Goal: Download file/media

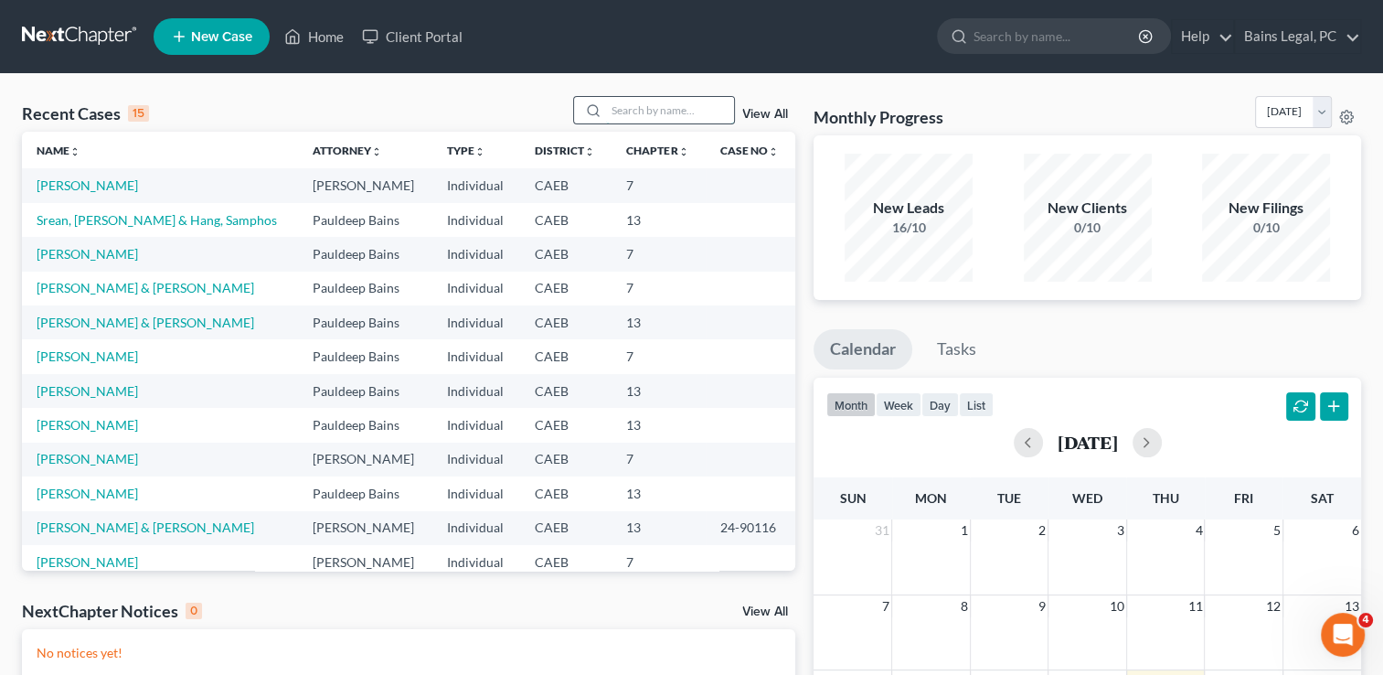
click at [689, 112] on input "search" at bounding box center [670, 110] width 128 height 27
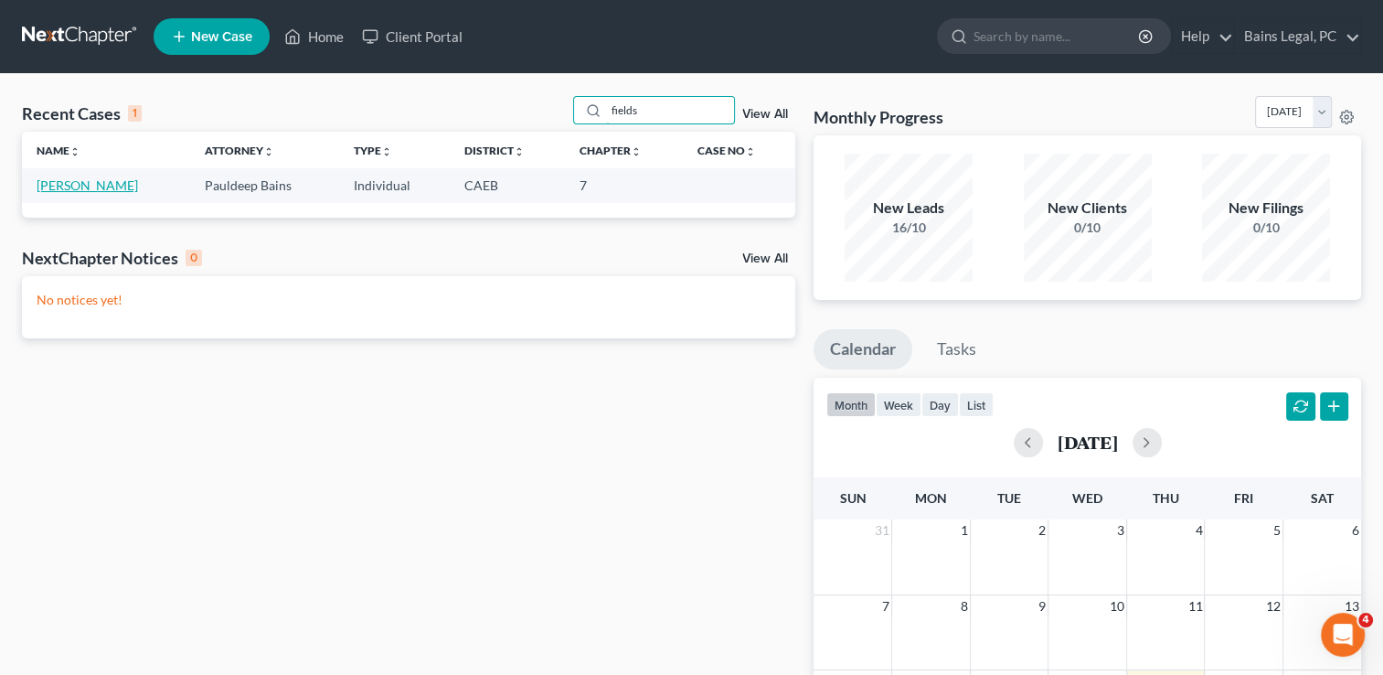
type input "fields"
click at [102, 188] on link "[PERSON_NAME]" at bounding box center [87, 185] width 101 height 16
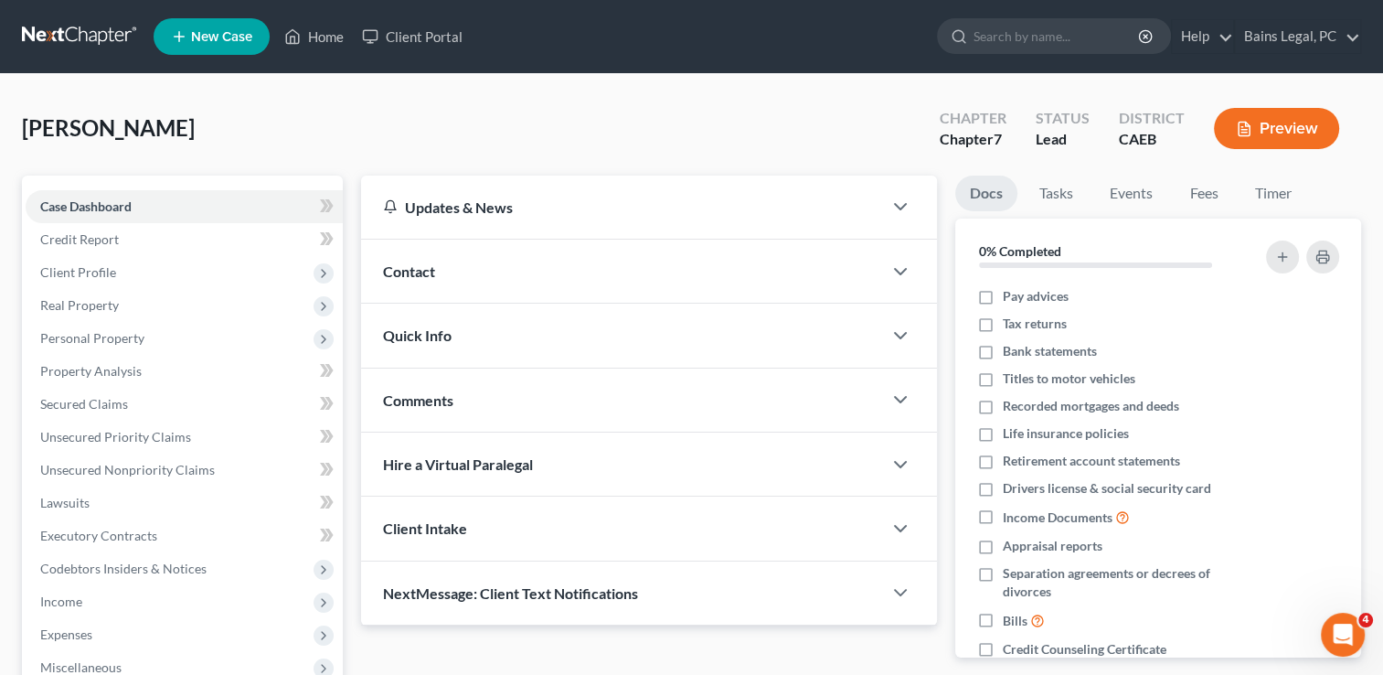
click at [308, 167] on div "[PERSON_NAME] Upgraded Chapter Chapter 7 Status Lead District CAEB Preview" at bounding box center [691, 136] width 1339 height 80
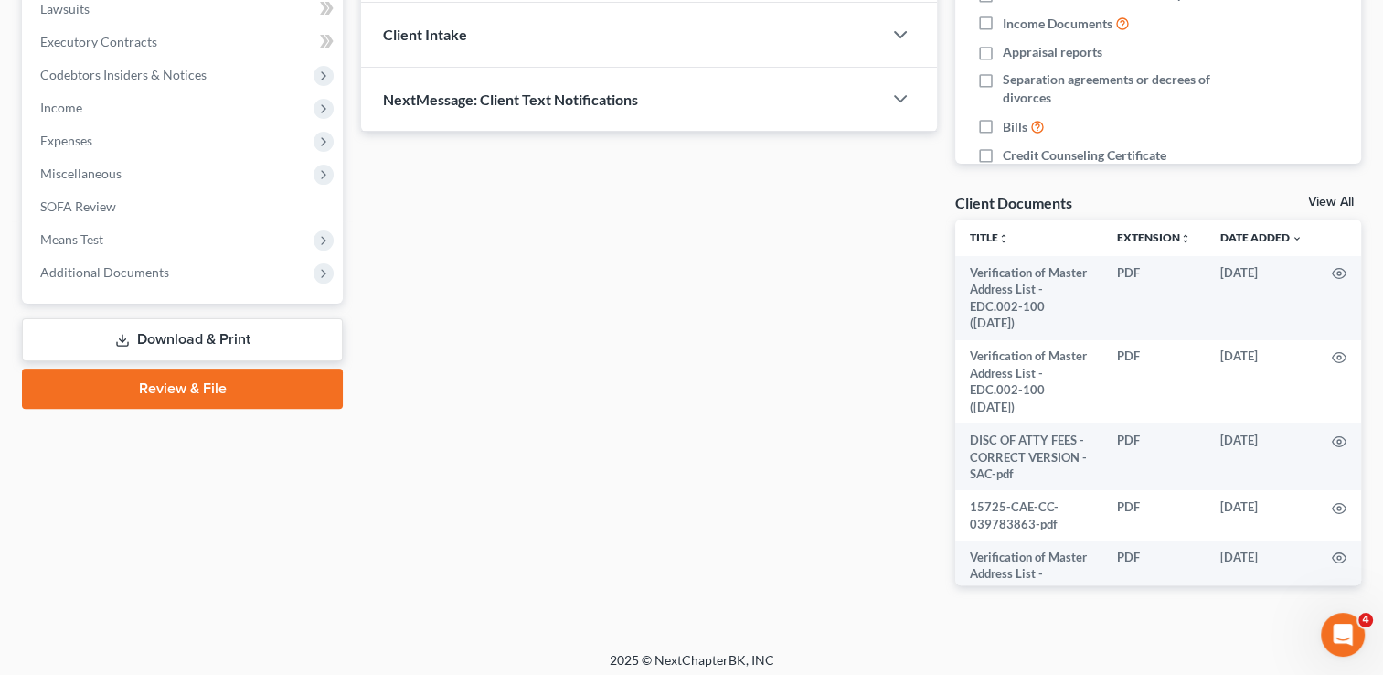
scroll to position [501, 0]
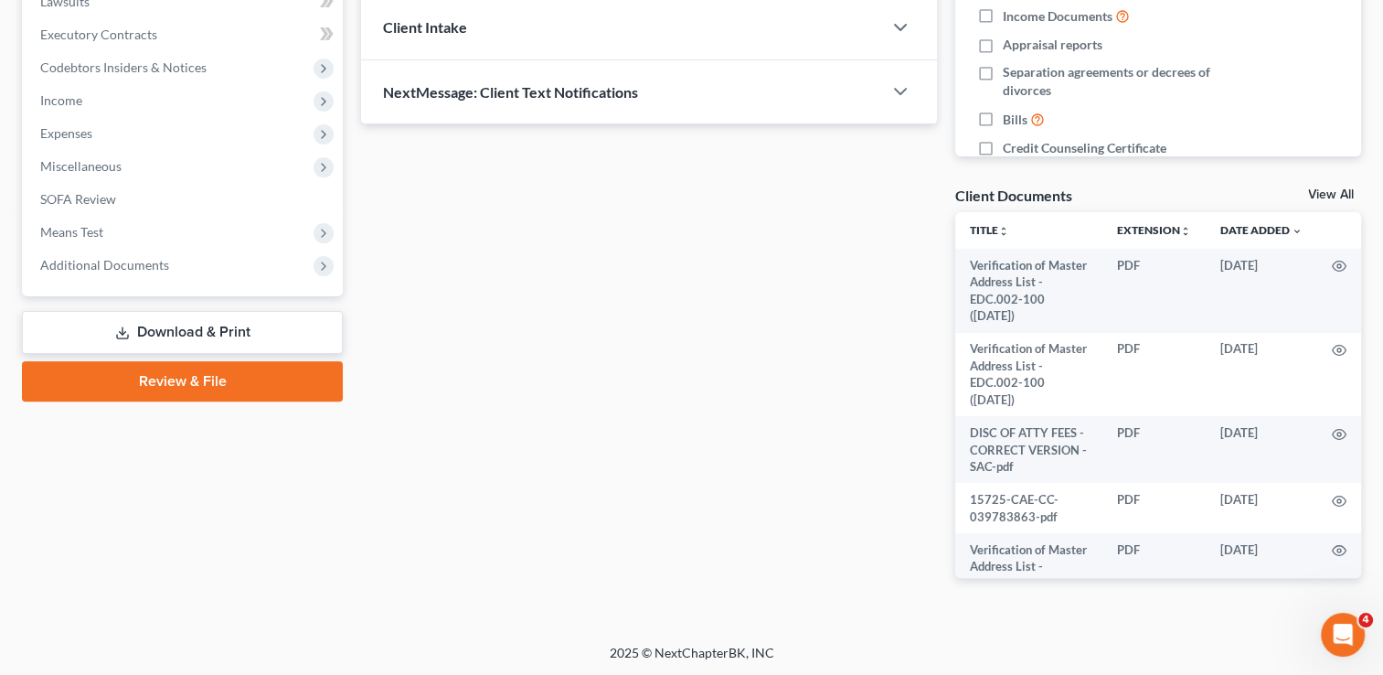
click at [167, 347] on link "Download & Print" at bounding box center [182, 332] width 321 height 43
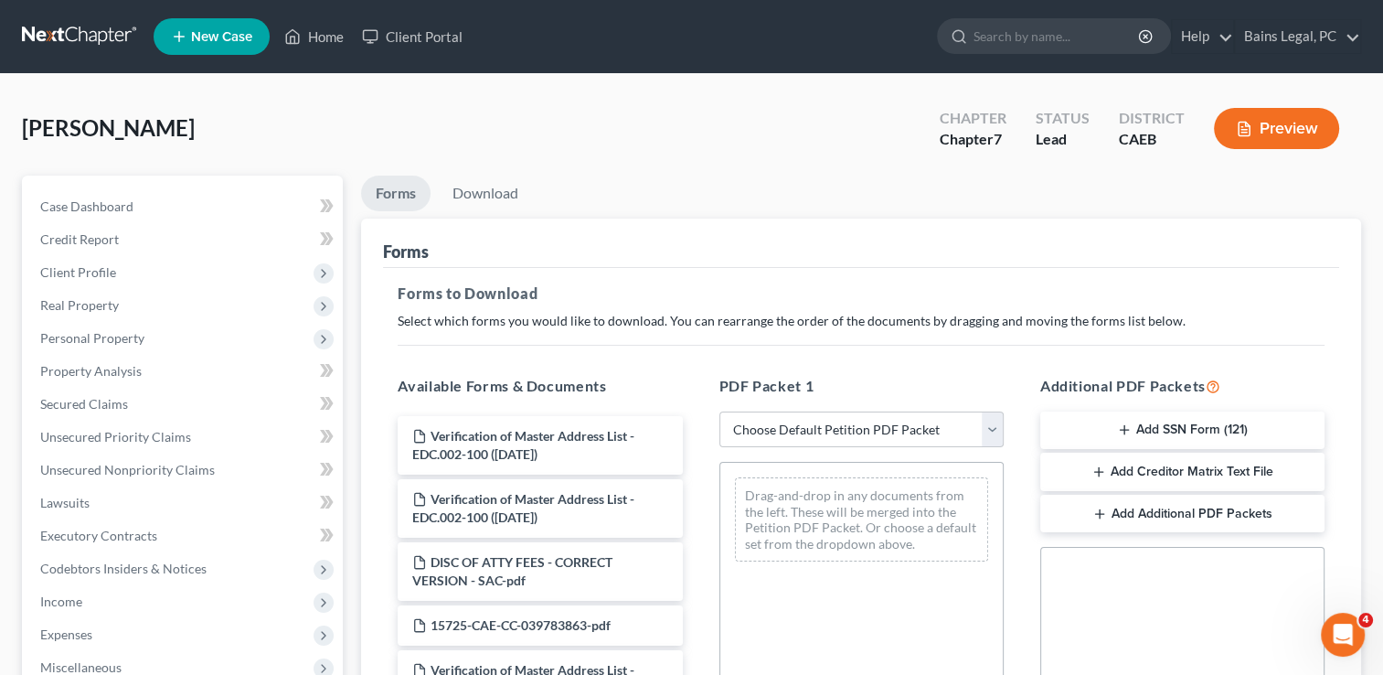
click at [699, 125] on div "[PERSON_NAME] Upgraded Chapter Chapter 7 Status Lead District CAEB Preview" at bounding box center [691, 136] width 1339 height 80
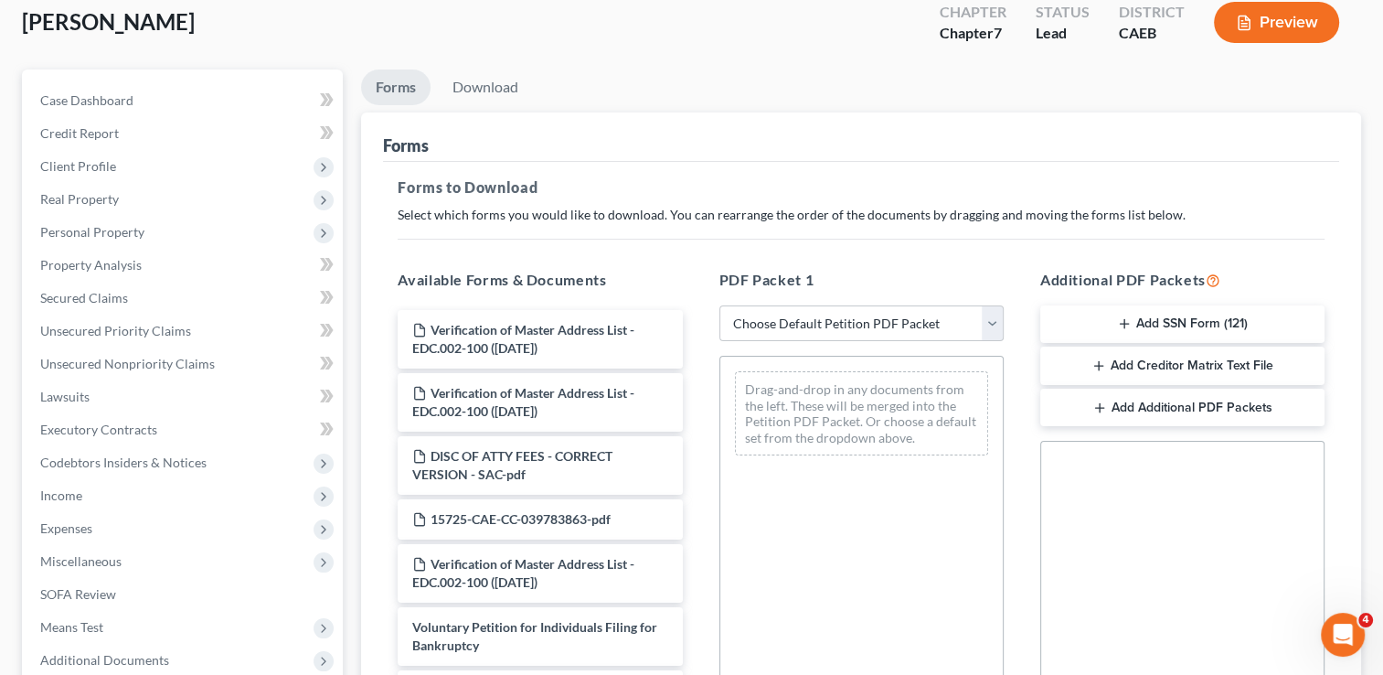
scroll to position [146, 0]
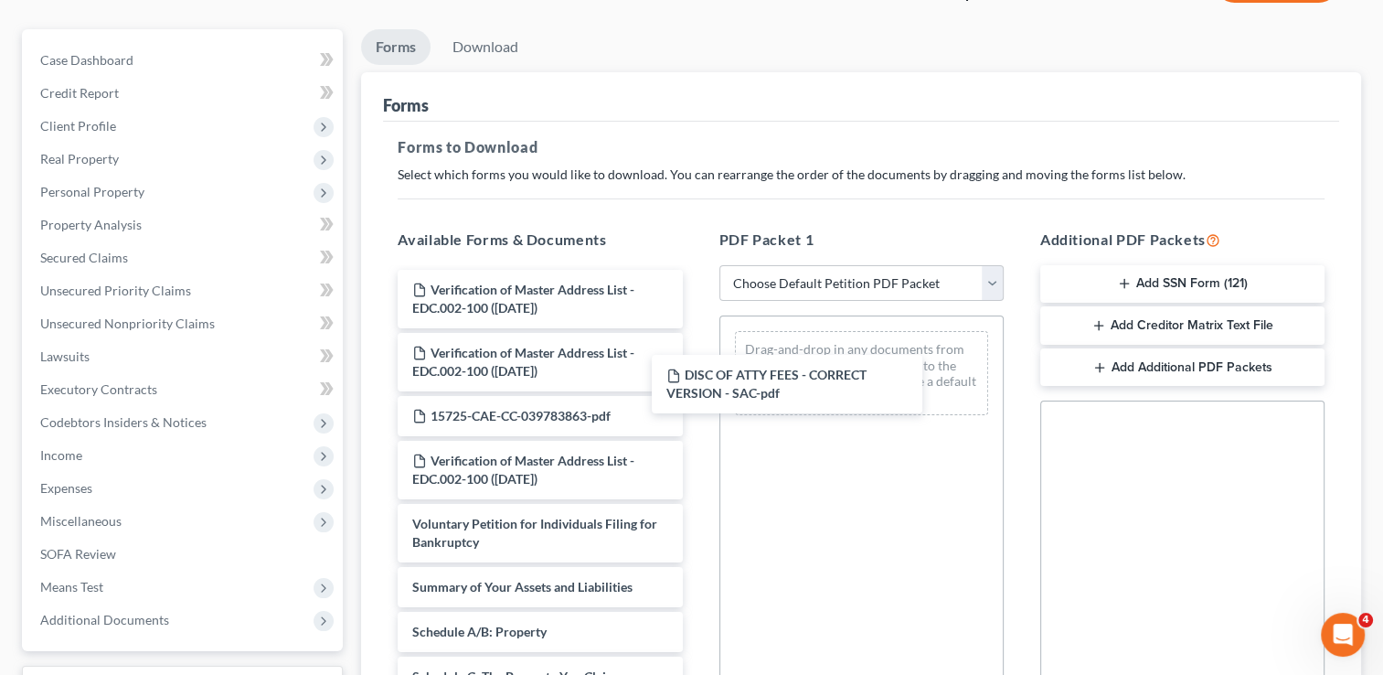
drag, startPoint x: 591, startPoint y: 426, endPoint x: 602, endPoint y: 426, distance: 11.0
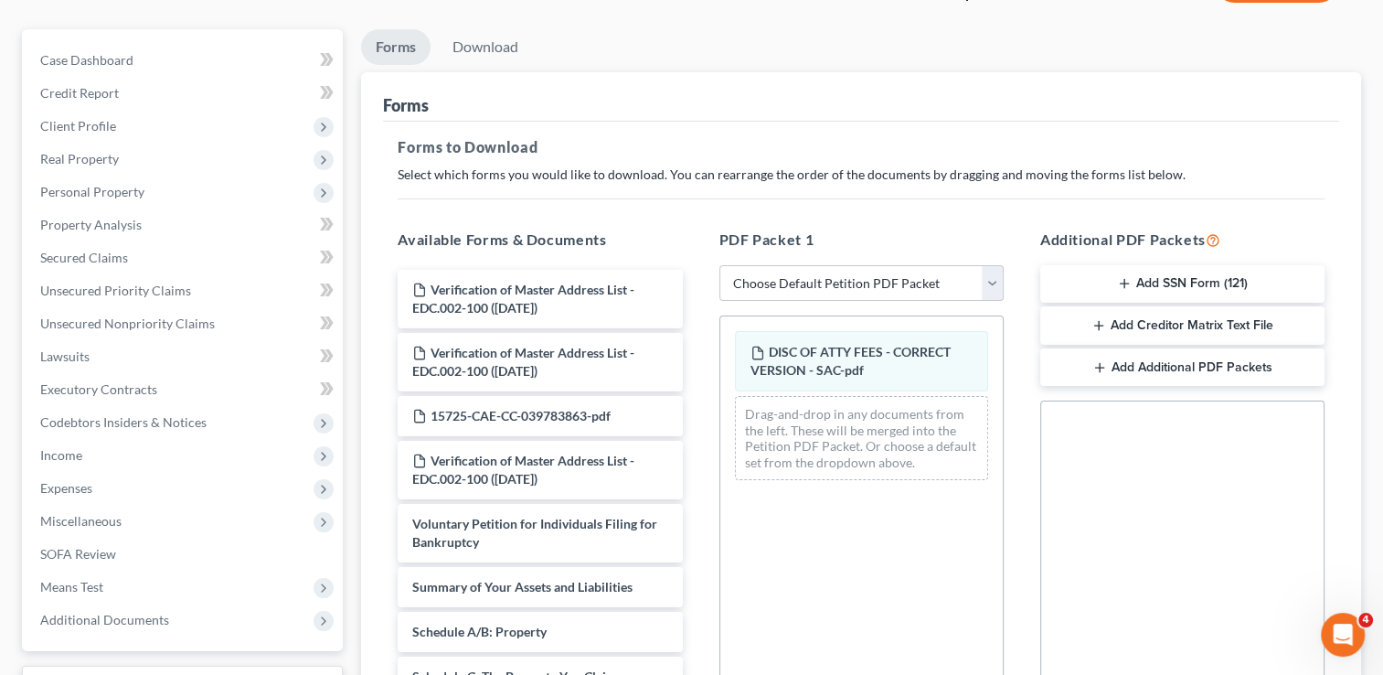
click at [1382, 507] on div "[PERSON_NAME] Upgraded Chapter Chapter 7 Status Lead District CAEB Preview Peti…" at bounding box center [691, 439] width 1383 height 1022
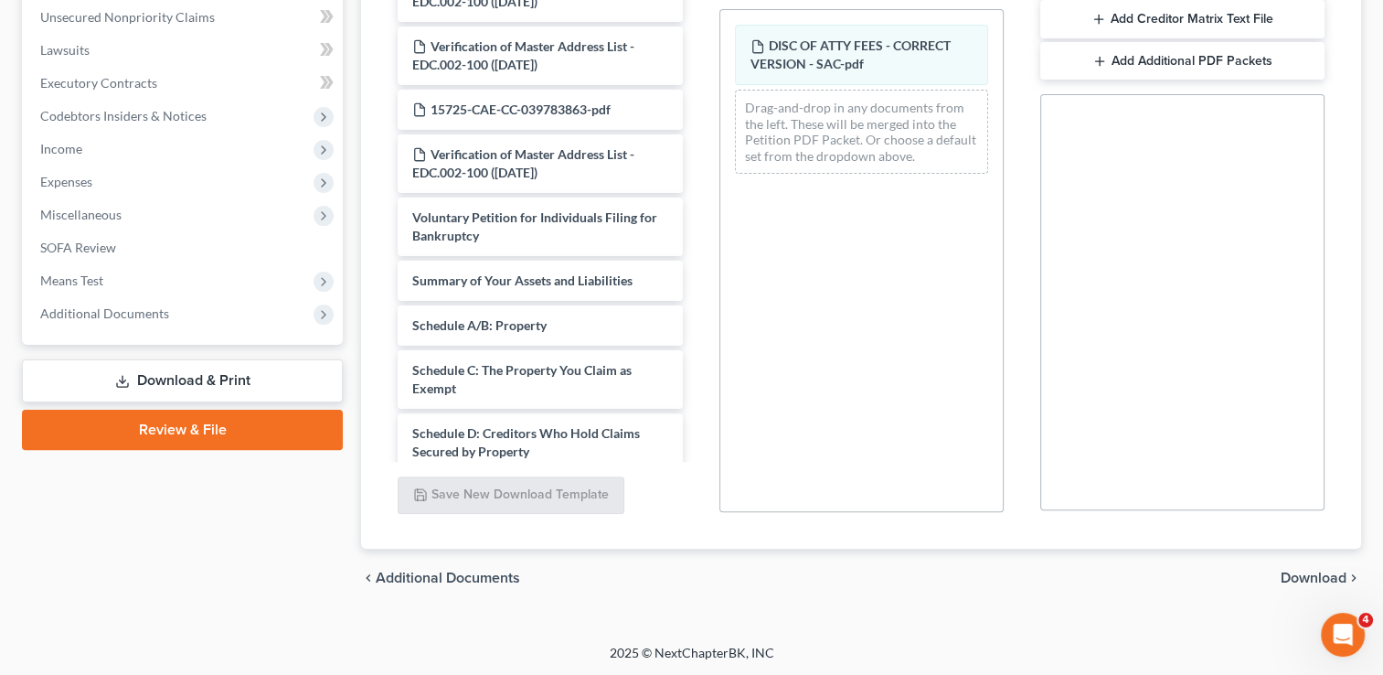
click at [1296, 571] on span "Download" at bounding box center [1314, 577] width 66 height 15
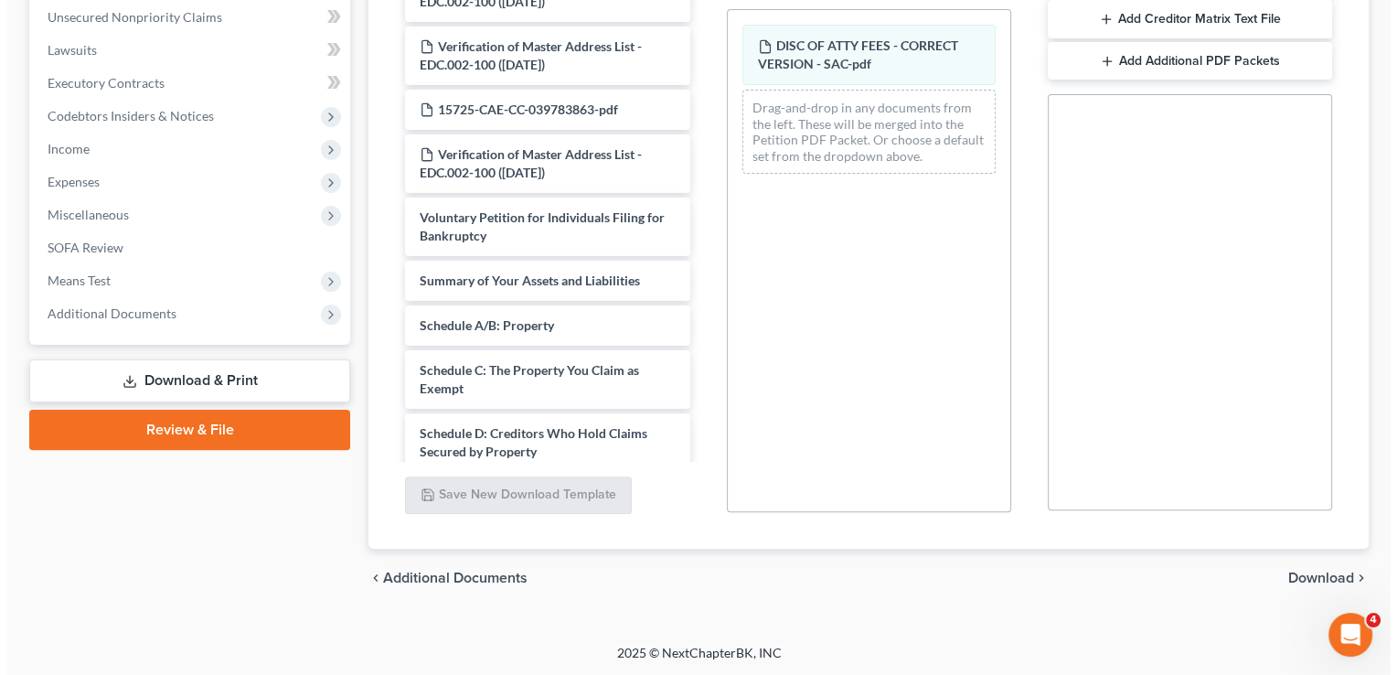
scroll to position [295, 0]
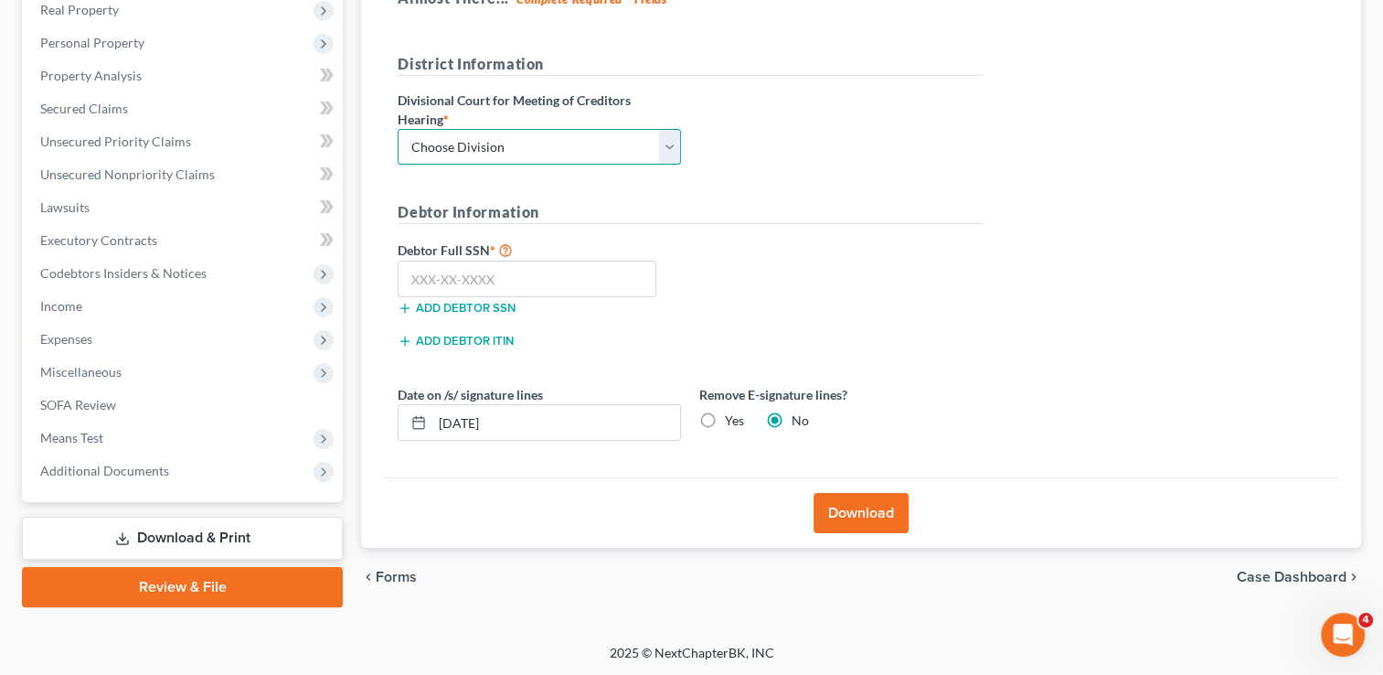
click at [525, 134] on select "Choose Division Fresno Modesto [GEOGRAPHIC_DATA]" at bounding box center [539, 147] width 283 height 37
select select "2"
click at [398, 129] on select "Choose Division Fresno Modesto [GEOGRAPHIC_DATA]" at bounding box center [539, 147] width 283 height 37
click at [501, 283] on input "text" at bounding box center [527, 279] width 259 height 37
type input "000-00-0000"
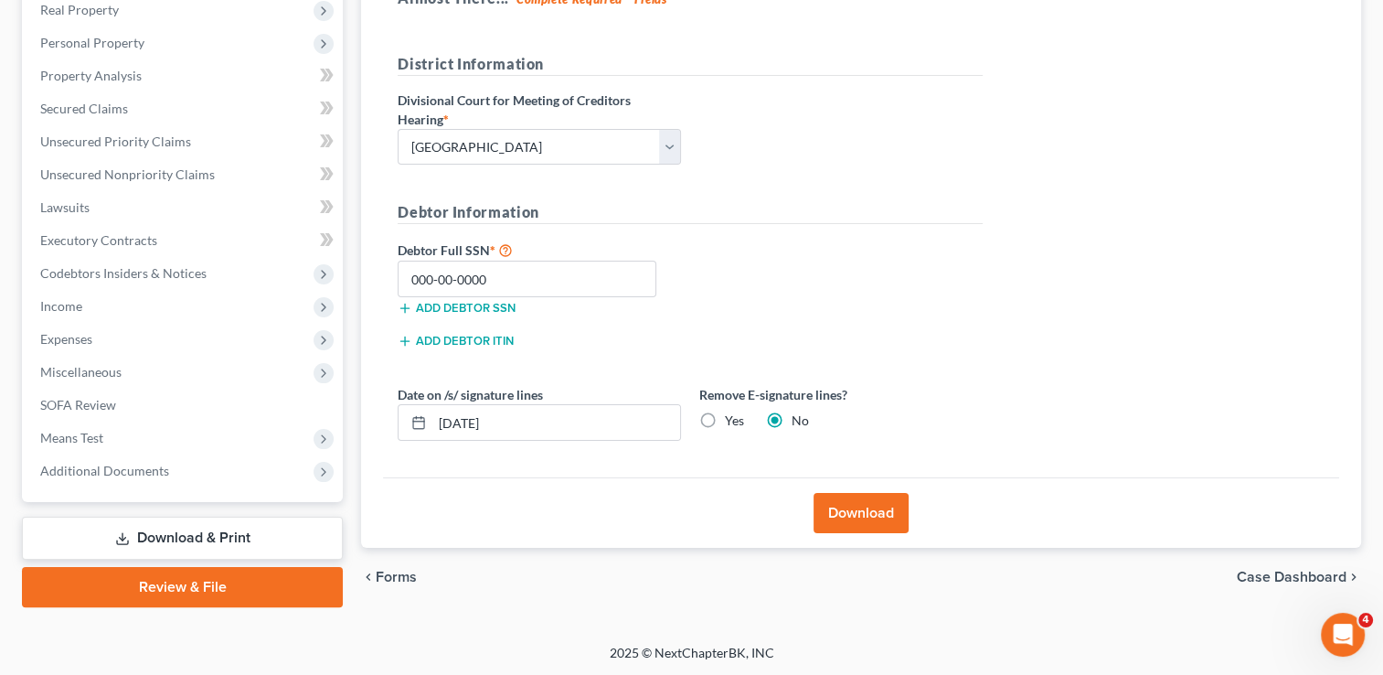
click at [866, 504] on button "Download" at bounding box center [861, 513] width 95 height 40
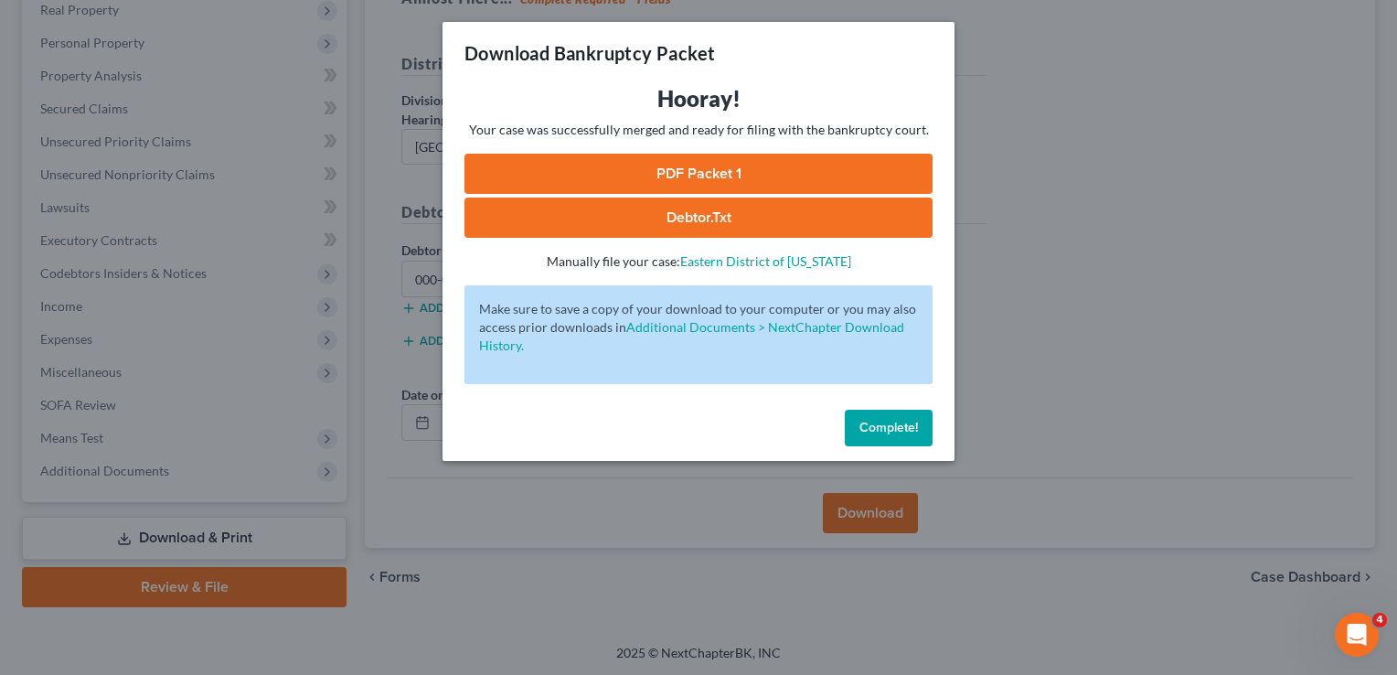
click at [695, 161] on link "PDF Packet 1" at bounding box center [698, 174] width 468 height 40
